Goal: Task Accomplishment & Management: Use online tool/utility

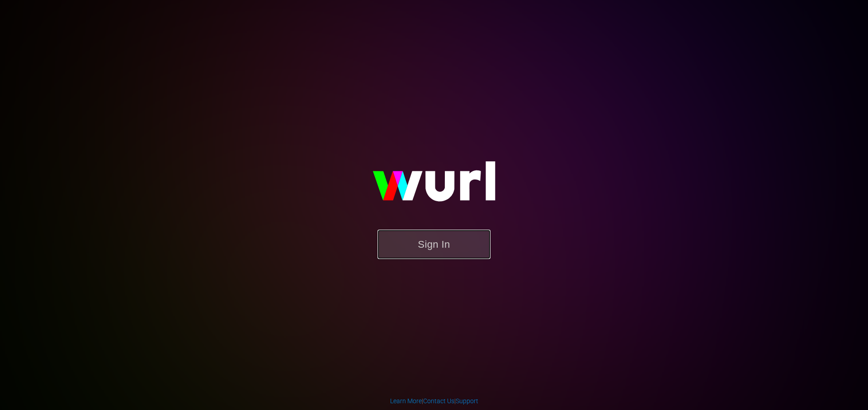
click at [419, 240] on button "Sign In" at bounding box center [433, 244] width 113 height 29
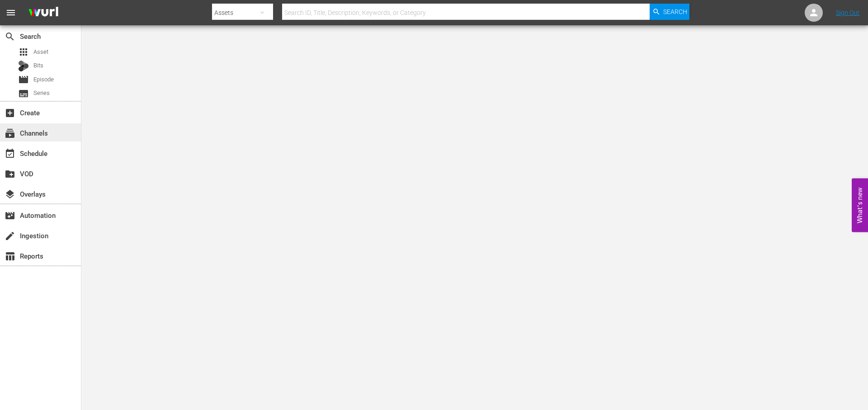
click at [51, 132] on div "subscriptions Channels" at bounding box center [40, 132] width 81 height 18
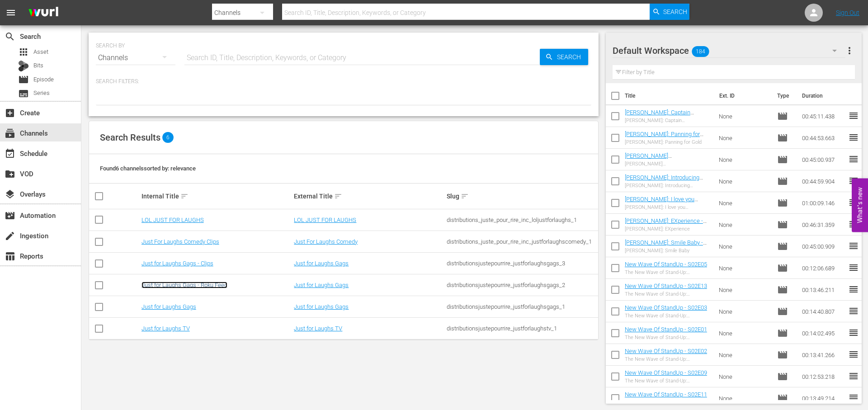
click at [196, 284] on link "Just for Laughs Gags - Roku Feed" at bounding box center [184, 285] width 86 height 7
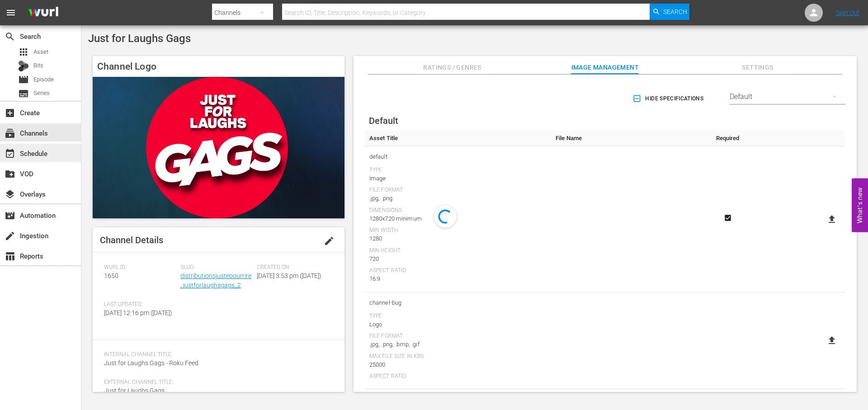
click at [35, 147] on div "event_available Schedule" at bounding box center [40, 153] width 81 height 18
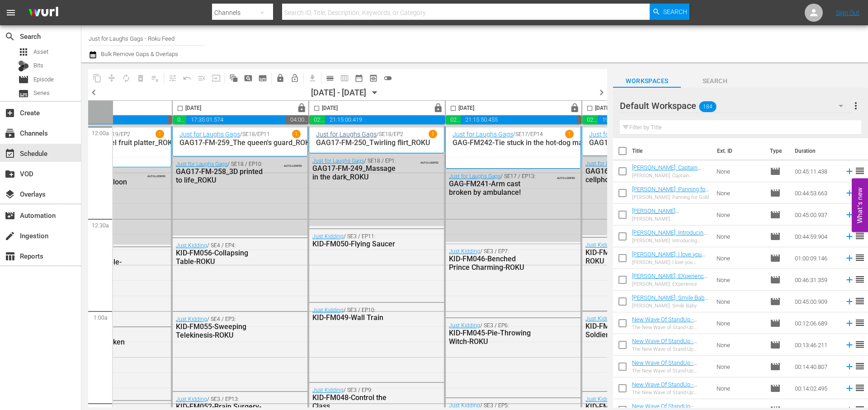
scroll to position [0, 224]
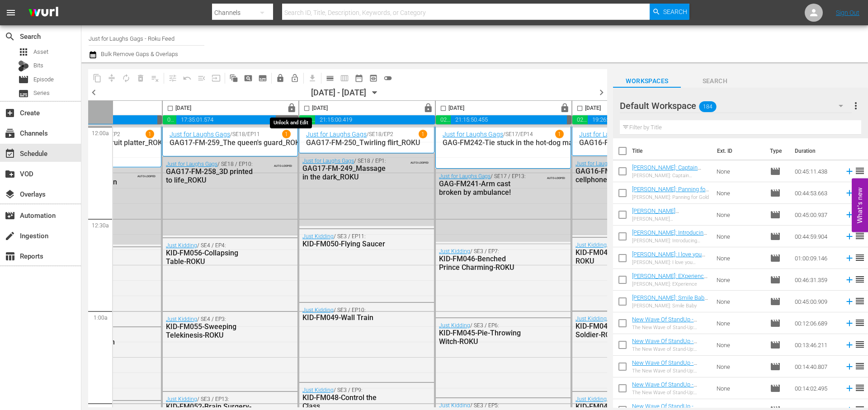
click at [296, 108] on span "lock" at bounding box center [292, 108] width 10 height 10
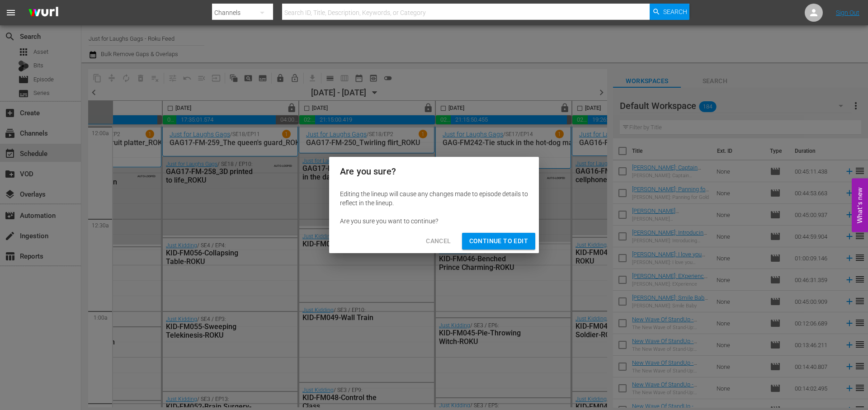
drag, startPoint x: 500, startPoint y: 238, endPoint x: 493, endPoint y: 216, distance: 22.9
click at [500, 238] on span "Continue to Edit" at bounding box center [498, 240] width 59 height 11
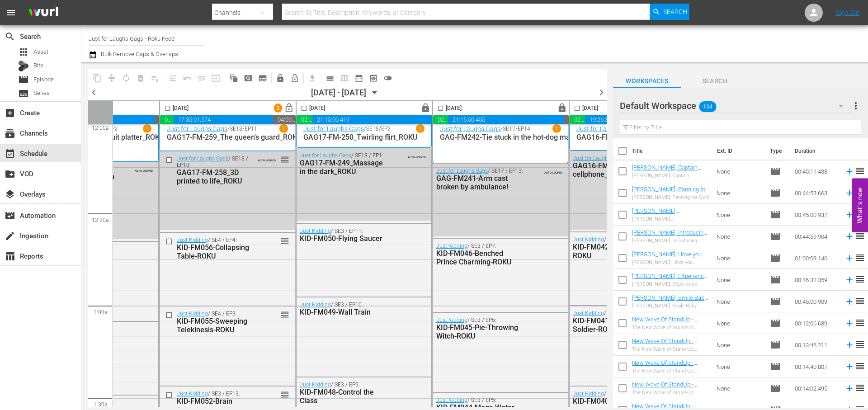
scroll to position [0, 226]
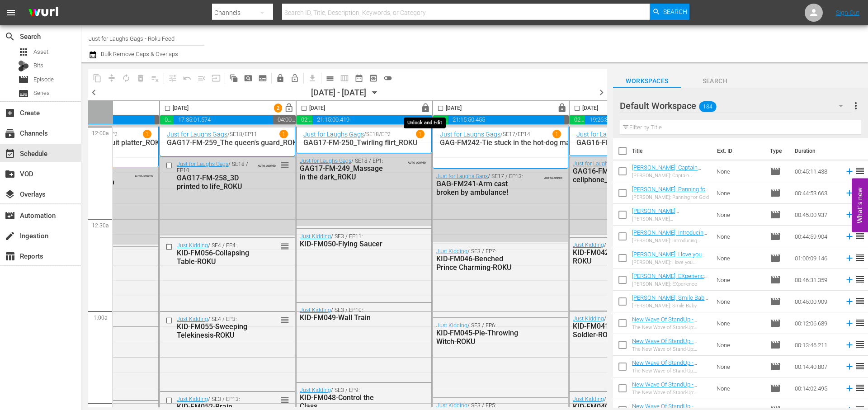
click at [430, 105] on span "lock" at bounding box center [425, 108] width 10 height 10
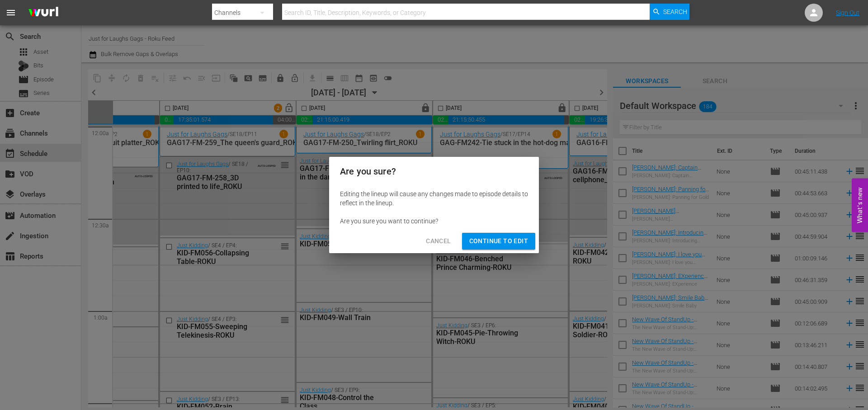
click at [476, 237] on span "Continue to Edit" at bounding box center [498, 240] width 59 height 11
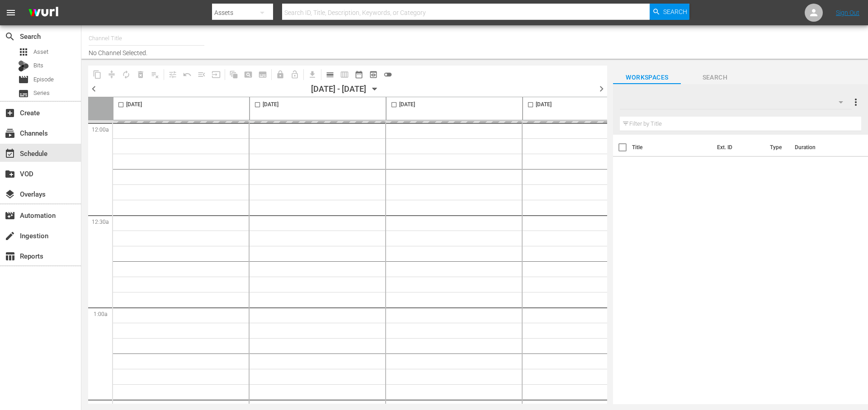
type input "Just for Laughs Gags - Roku Feed (1650)"
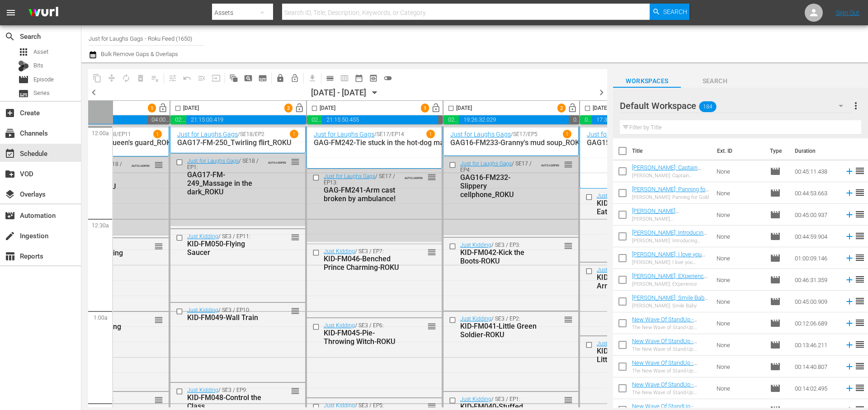
scroll to position [0, 465]
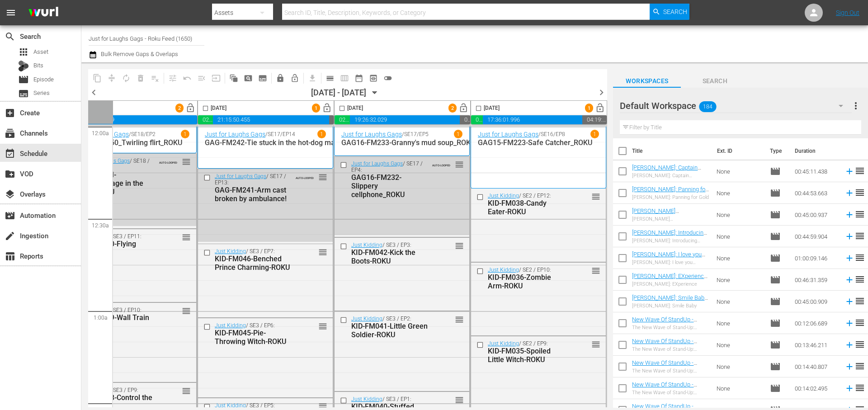
click at [601, 91] on span "chevron_right" at bounding box center [601, 92] width 11 height 11
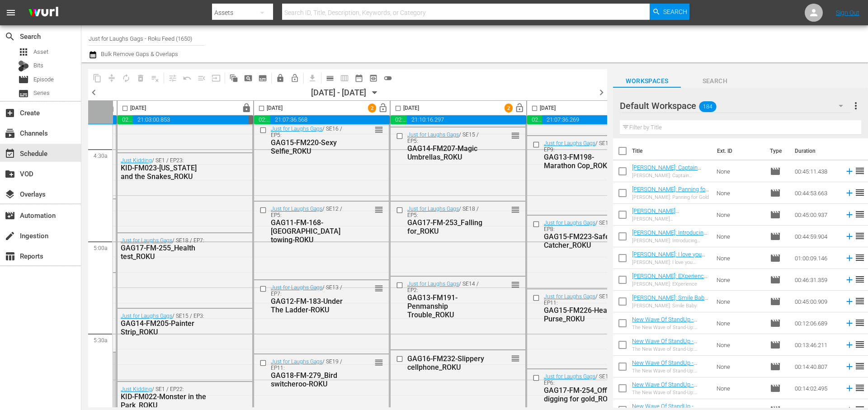
scroll to position [807, 465]
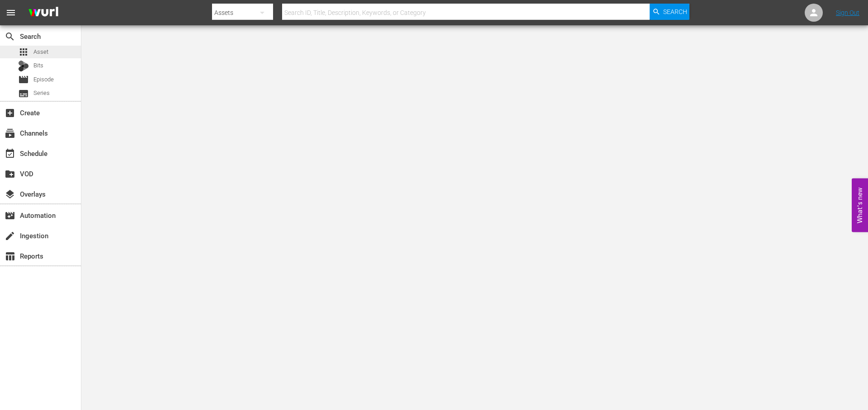
click at [32, 53] on div "apps Asset" at bounding box center [33, 52] width 30 height 13
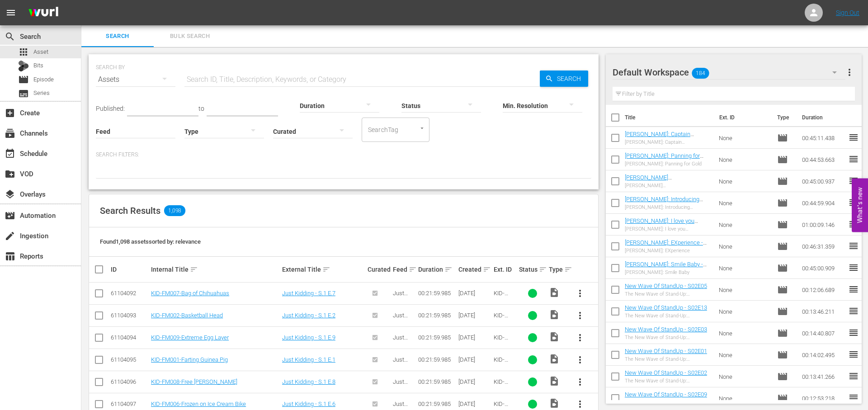
click at [167, 110] on div "Feed Feed Title" at bounding box center [136, 125] width 80 height 33
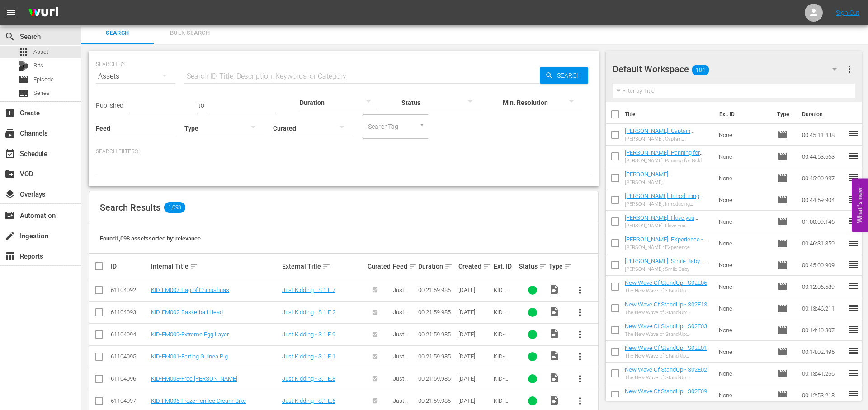
click at [425, 124] on icon "Open" at bounding box center [421, 125] width 7 height 7
click at [387, 73] on input "text" at bounding box center [361, 77] width 355 height 22
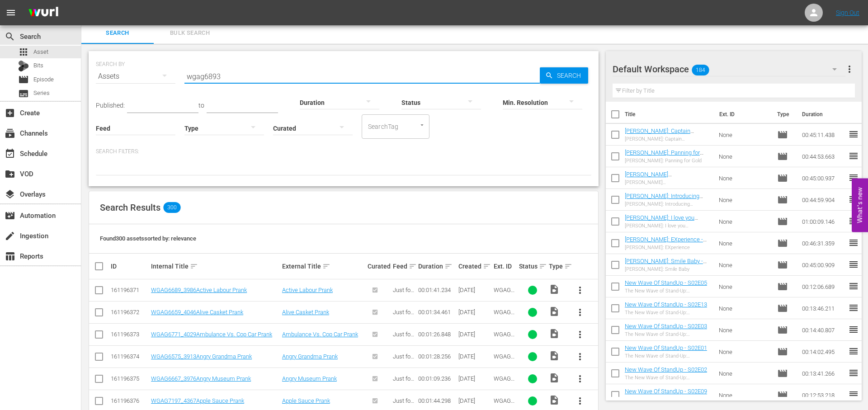
scroll to position [1, 0]
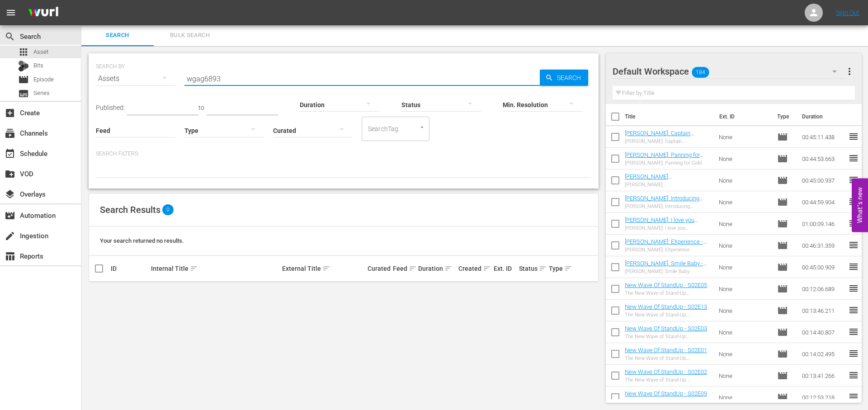
click at [324, 83] on div "Duration" at bounding box center [340, 99] width 80 height 33
click at [325, 79] on input "wgag6893" at bounding box center [361, 79] width 355 height 22
type input "W"
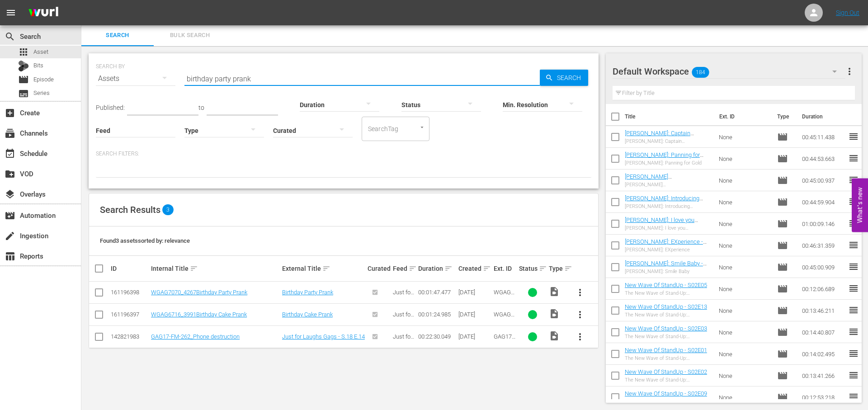
click at [317, 78] on input "birthday party prank" at bounding box center [361, 79] width 355 height 22
type input "getting a dog"
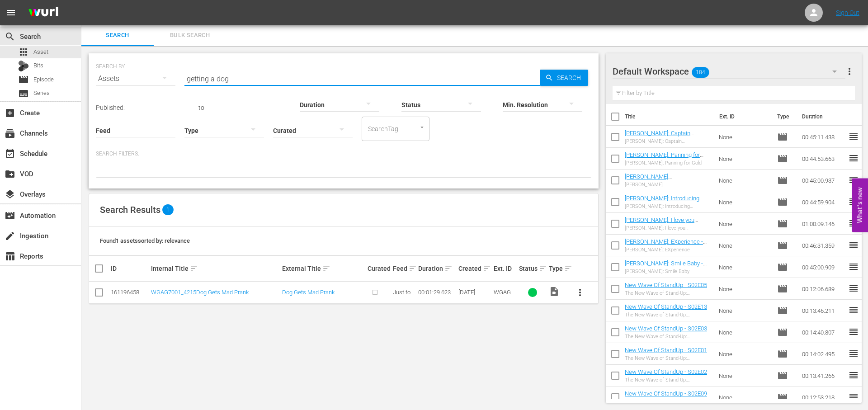
click at [269, 80] on input "getting a dog" at bounding box center [361, 79] width 355 height 22
click at [36, 79] on span "Episode" at bounding box center [43, 79] width 20 height 9
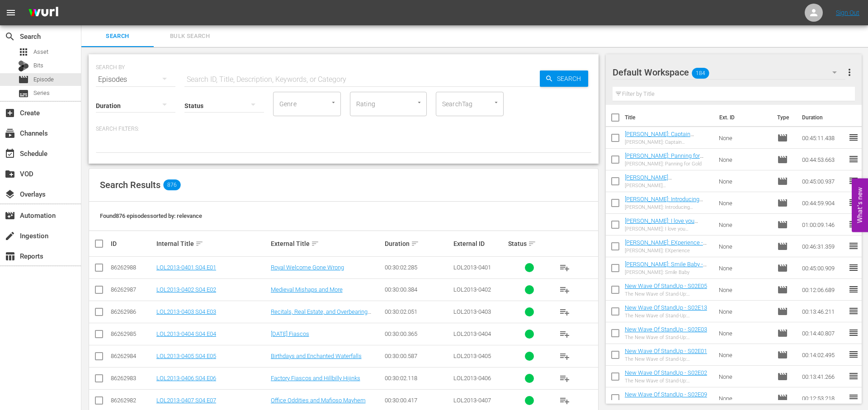
click at [282, 76] on input "text" at bounding box center [361, 80] width 355 height 22
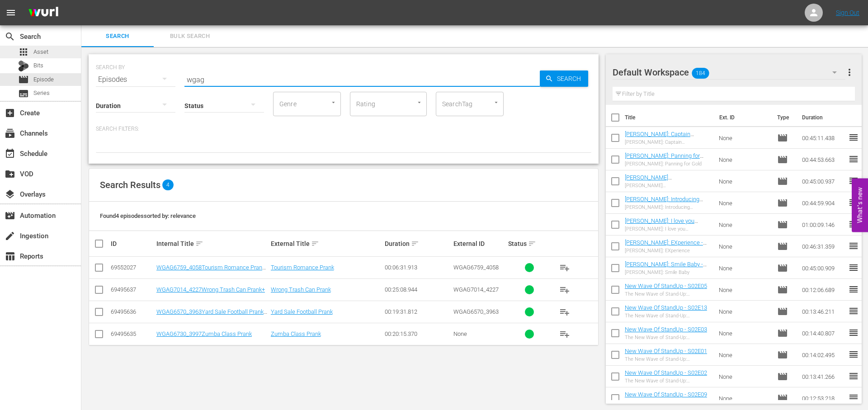
type input "wgag"
click at [54, 57] on div "apps Asset" at bounding box center [40, 52] width 81 height 13
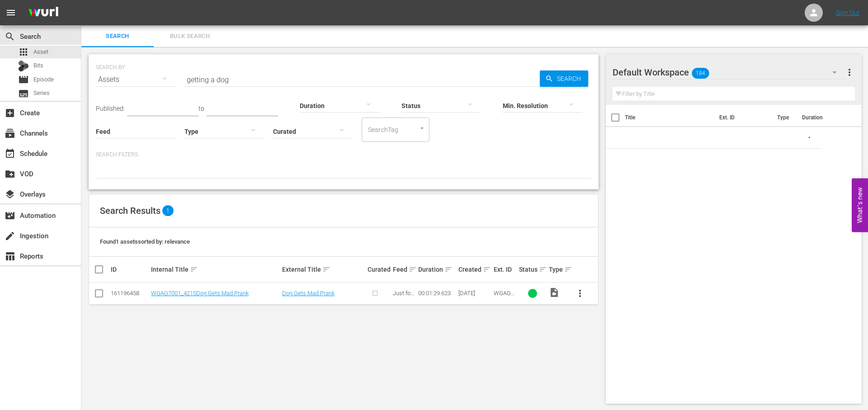
click at [331, 83] on input "getting a dog" at bounding box center [361, 80] width 355 height 22
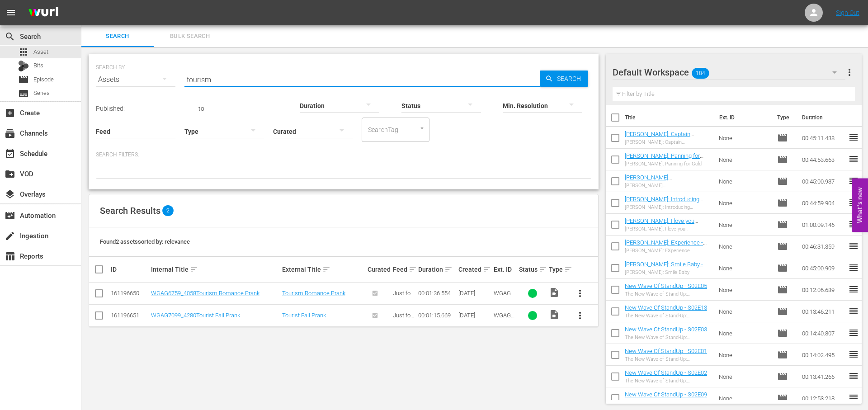
click at [260, 83] on input "tourism" at bounding box center [361, 80] width 355 height 22
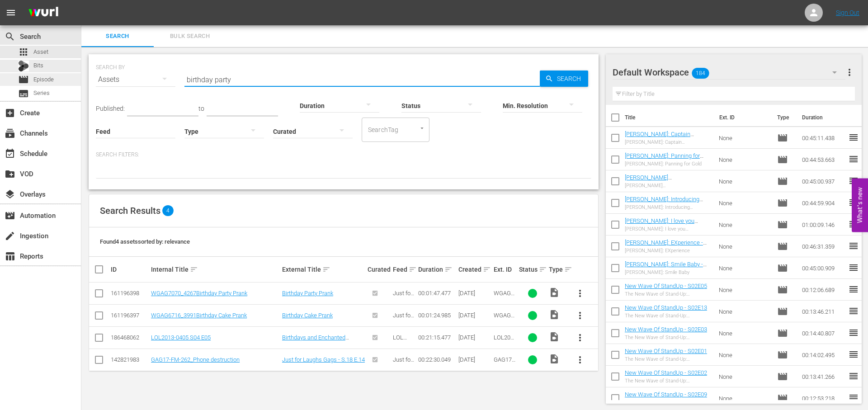
type input "birthday party"
click at [61, 78] on div "movie Episode" at bounding box center [40, 79] width 81 height 13
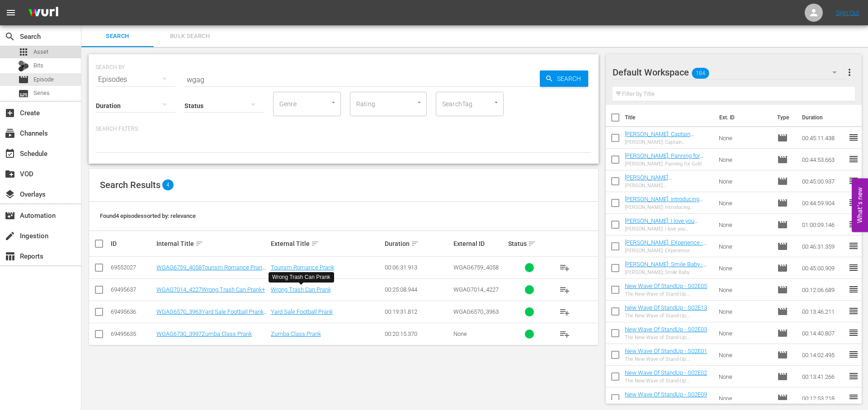
click at [53, 50] on div "apps Asset" at bounding box center [40, 52] width 81 height 13
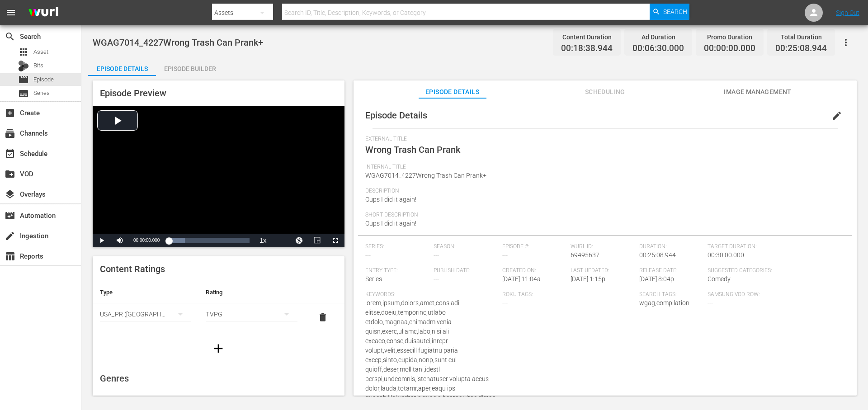
scroll to position [66, 0]
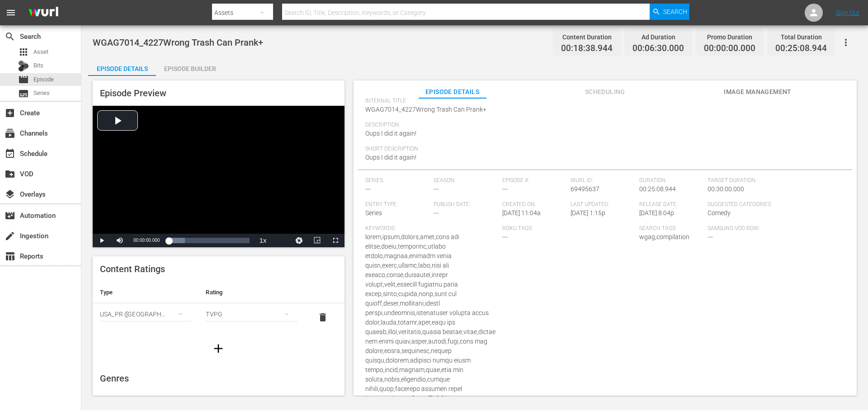
drag, startPoint x: 760, startPoint y: 91, endPoint x: 717, endPoint y: 98, distance: 43.9
click at [759, 91] on span "Image Management" at bounding box center [758, 91] width 68 height 11
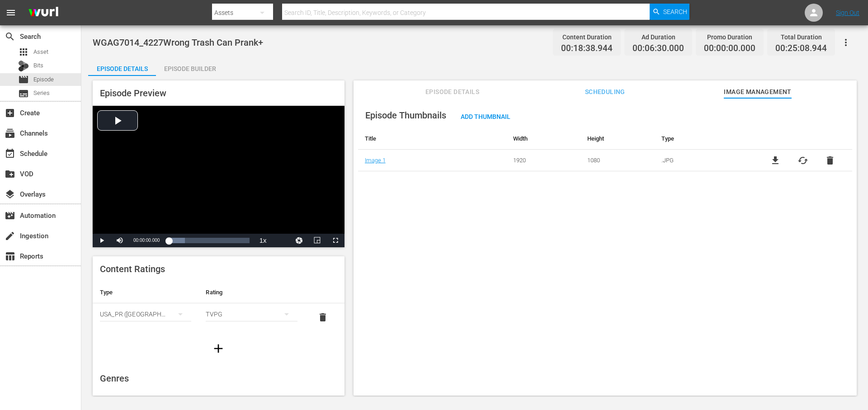
click at [448, 94] on span "Episode Details" at bounding box center [452, 91] width 68 height 11
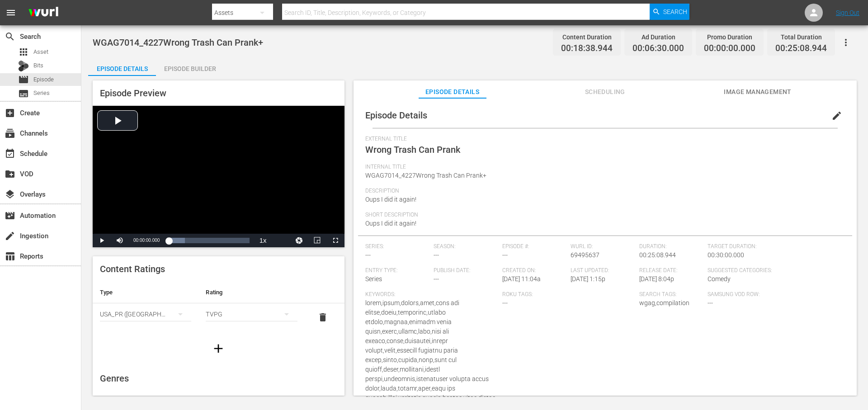
click at [569, 92] on div "Episode Details Scheduling Image Management" at bounding box center [605, 89] width 458 height 18
drag, startPoint x: 612, startPoint y: 91, endPoint x: 610, endPoint y: 98, distance: 7.1
click at [612, 91] on span "Scheduling" at bounding box center [605, 91] width 68 height 11
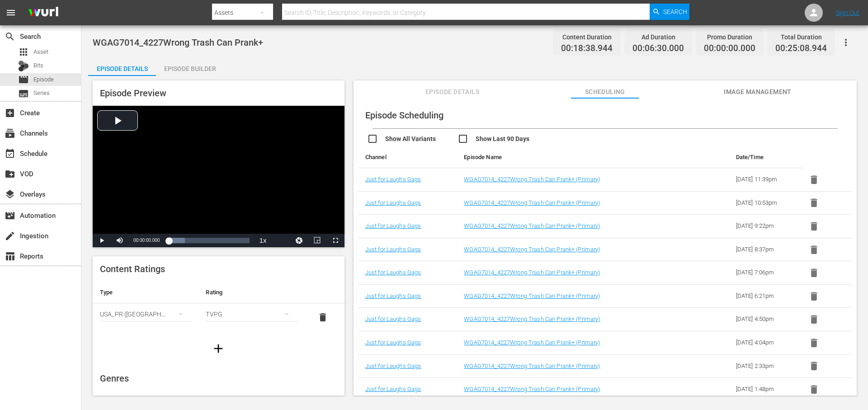
click at [456, 89] on span "Episode Details" at bounding box center [452, 91] width 68 height 11
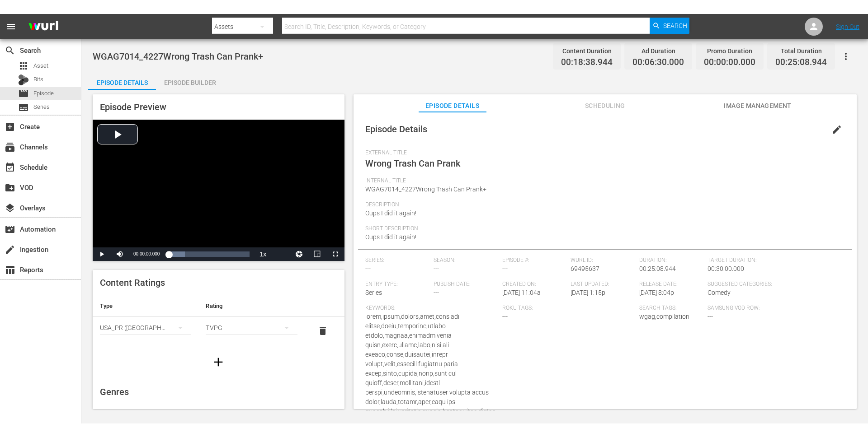
scroll to position [1, 0]
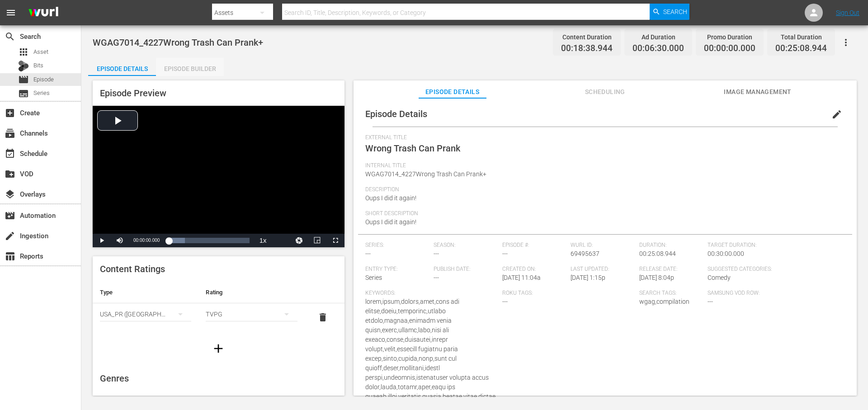
click at [201, 71] on div "Episode Builder" at bounding box center [190, 69] width 68 height 22
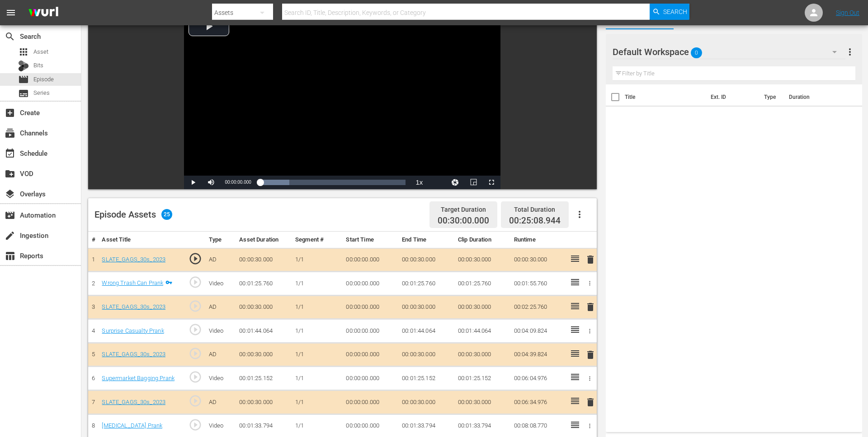
scroll to position [64, 0]
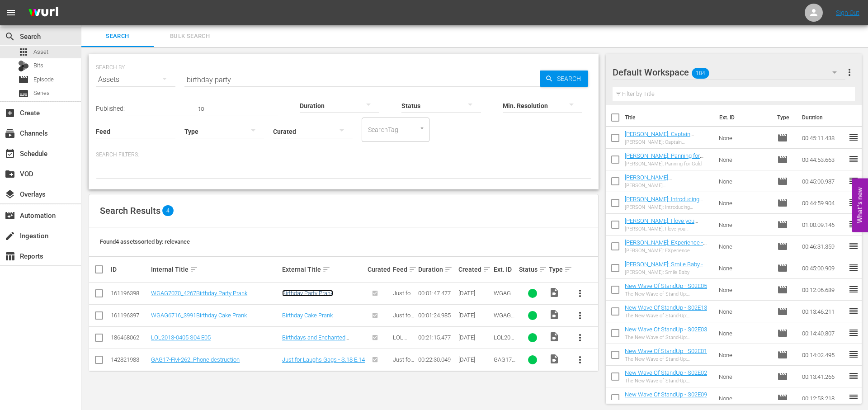
click at [323, 290] on link "Birthday Party Prank" at bounding box center [307, 293] width 51 height 7
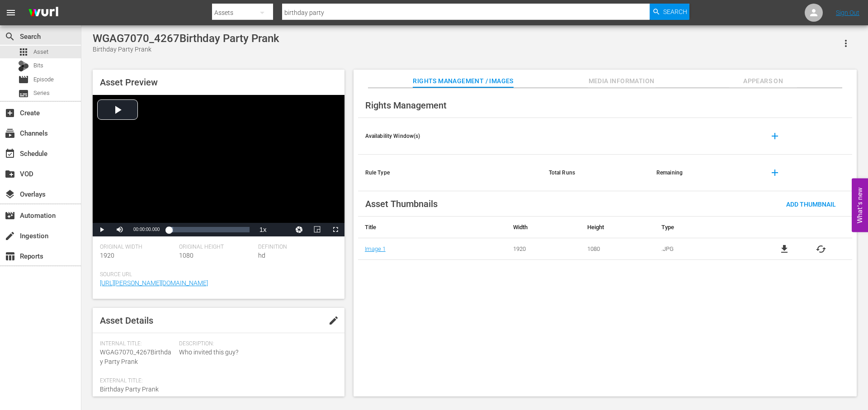
click at [623, 79] on span "Media Information" at bounding box center [621, 80] width 68 height 11
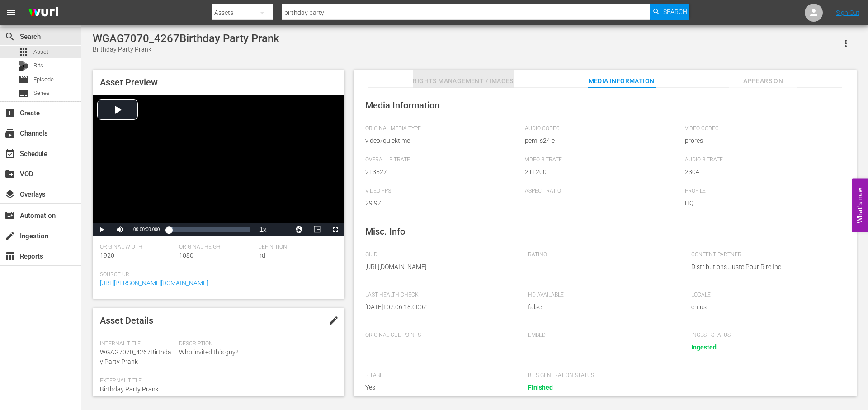
drag, startPoint x: 452, startPoint y: 81, endPoint x: 439, endPoint y: 87, distance: 14.4
click at [451, 82] on span "Rights Management / Images" at bounding box center [463, 80] width 100 height 11
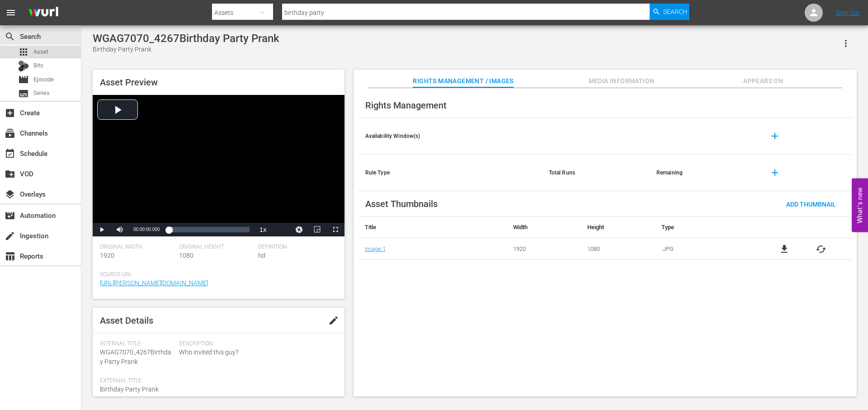
click at [61, 52] on div "apps Asset" at bounding box center [40, 52] width 81 height 13
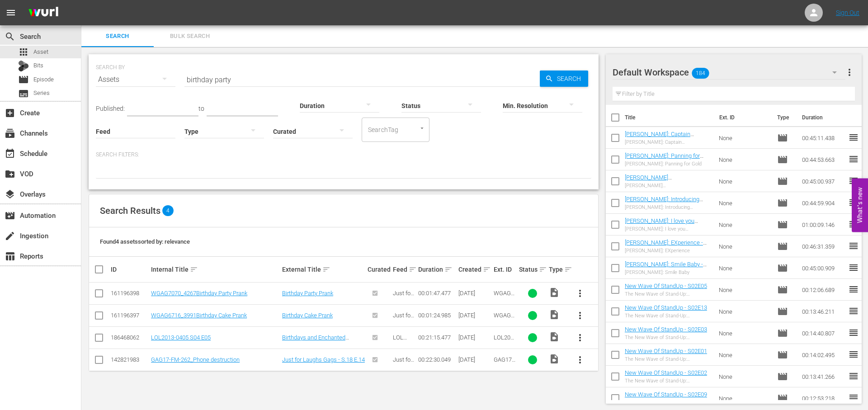
click at [276, 79] on input "birthday party" at bounding box center [361, 80] width 355 height 22
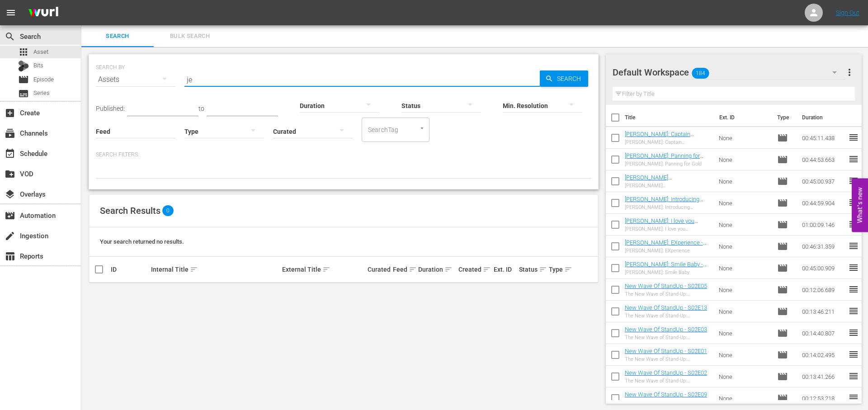
type input "j"
click at [276, 78] on input "whip cream" at bounding box center [361, 80] width 355 height 22
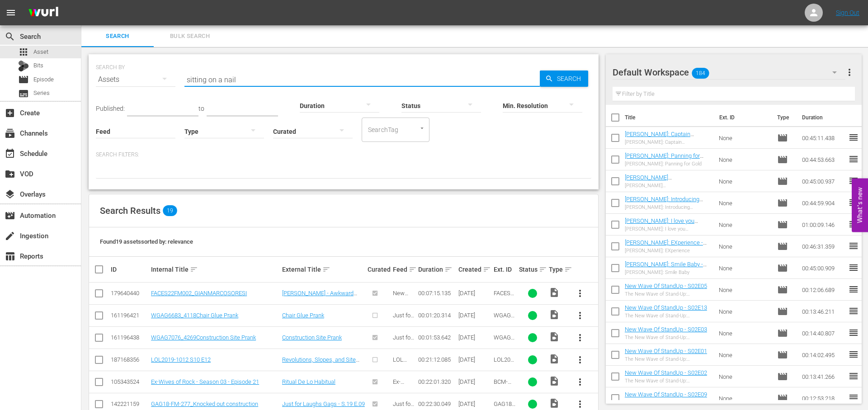
type input "sitting on a nail"
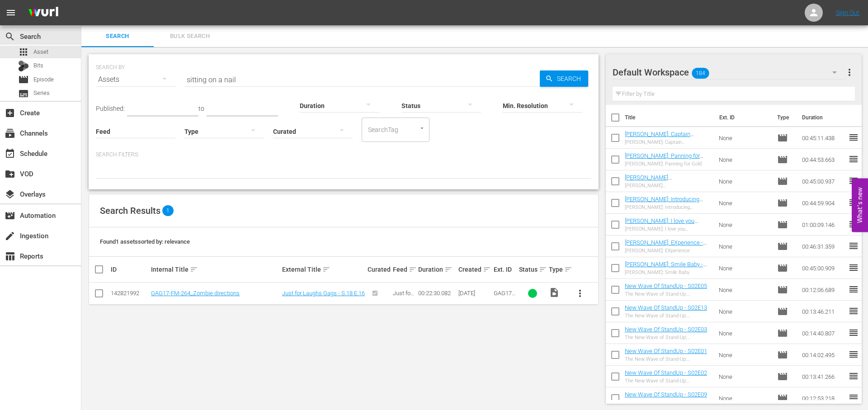
click at [692, 75] on div "Default Workspace 184 Default more_vert Filter by Title" at bounding box center [734, 79] width 256 height 51
